Goal: Task Accomplishment & Management: Manage account settings

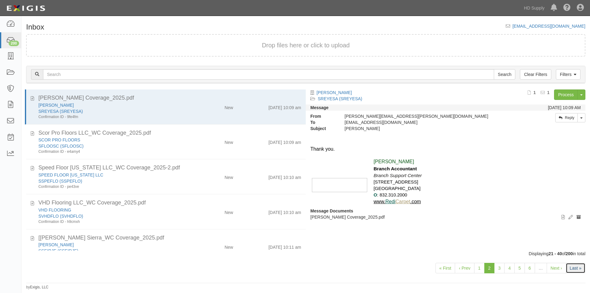
click at [570, 268] on link "Last »" at bounding box center [576, 268] width 20 height 10
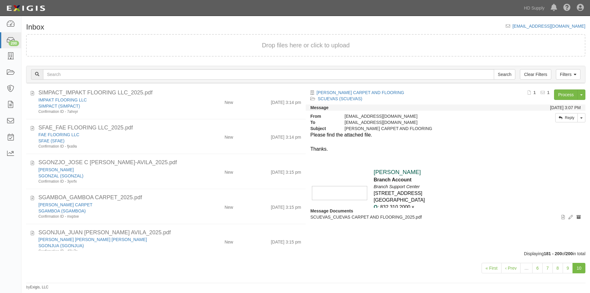
scroll to position [541, 0]
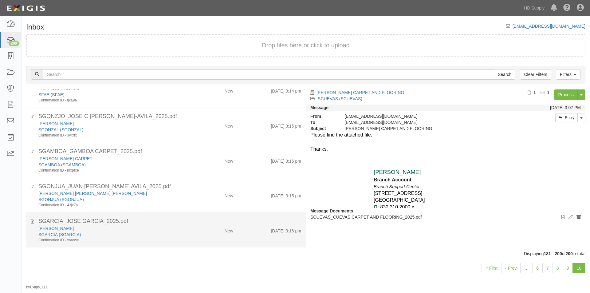
click at [169, 236] on div "SGARCIA (SGARCIA)" at bounding box center [112, 235] width 149 height 6
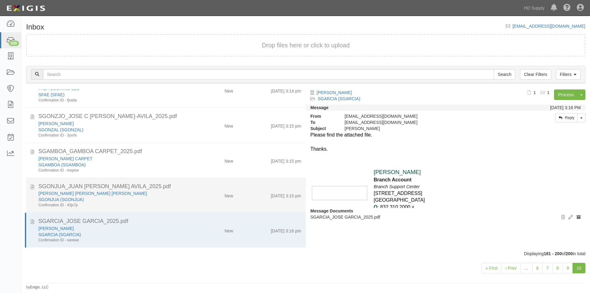
click at [162, 205] on div "Confirmation ID - 43jx7p" at bounding box center [112, 205] width 149 height 5
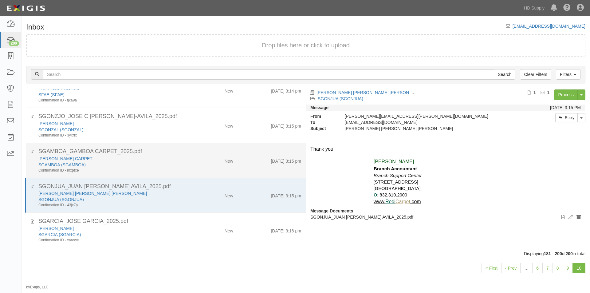
click at [166, 167] on div "SGAMBOA (SGAMBOA)" at bounding box center [112, 165] width 149 height 6
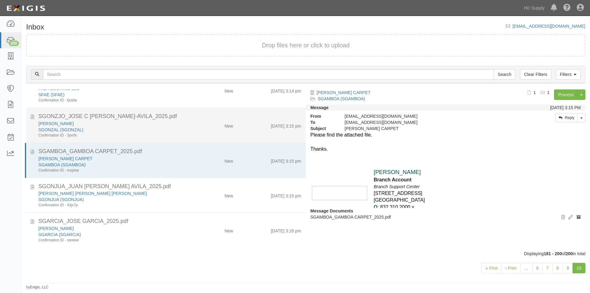
click at [166, 142] on li "SGONZJO_JOSE C GONZALEZ-AVILA_2025.pdf JOSE GONZALEZ SGONZAL (SGONZAL) Confirma…" at bounding box center [166, 125] width 280 height 35
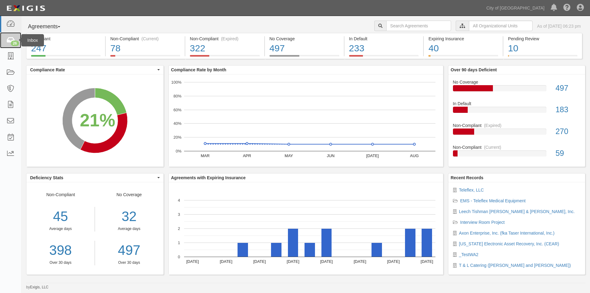
click at [9, 42] on icon at bounding box center [10, 40] width 9 height 7
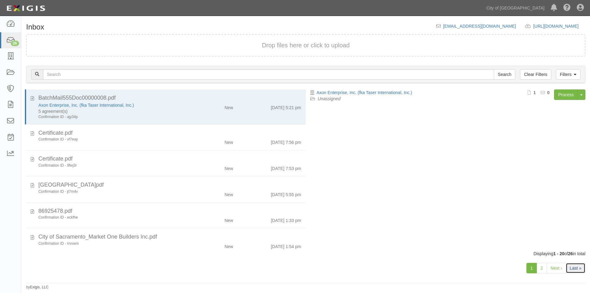
click at [570, 267] on link "Last »" at bounding box center [576, 268] width 20 height 10
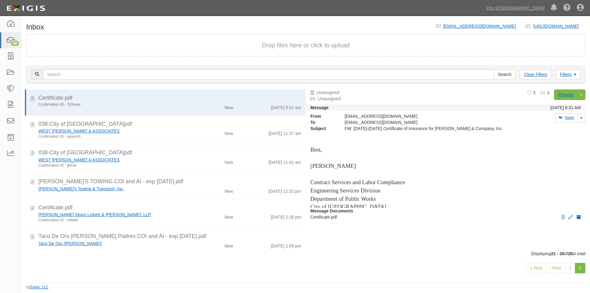
scroll to position [6, 0]
